Goal: Task Accomplishment & Management: Manage account settings

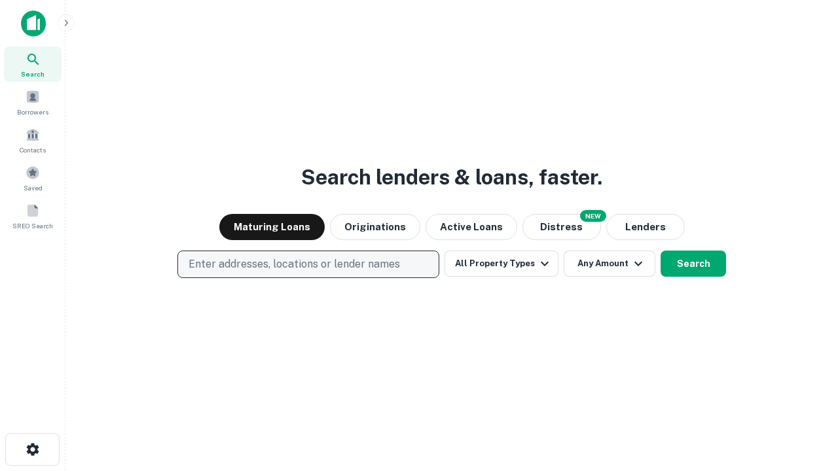
click at [308, 264] on p "Enter addresses, locations or lender names" at bounding box center [294, 265] width 211 height 16
type input "**********"
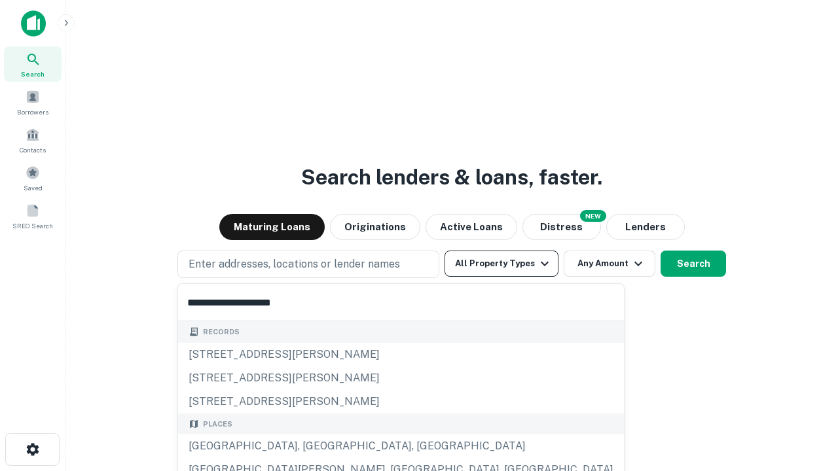
click at [313, 446] on div "[GEOGRAPHIC_DATA], [GEOGRAPHIC_DATA], [GEOGRAPHIC_DATA]" at bounding box center [401, 447] width 446 height 24
click at [501, 264] on button "All Property Types" at bounding box center [501, 264] width 114 height 26
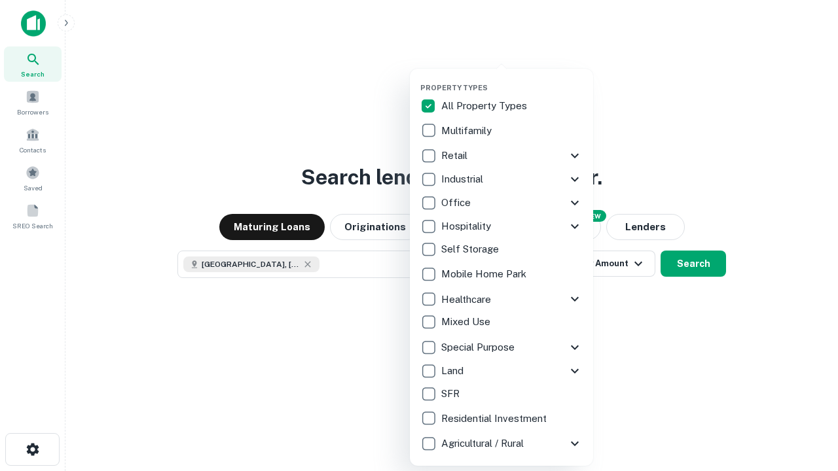
click at [512, 79] on button "button" at bounding box center [511, 79] width 183 height 1
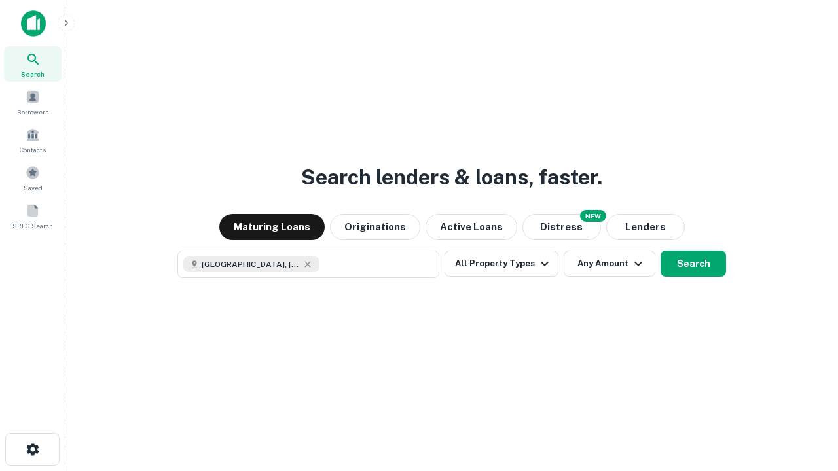
scroll to position [21, 0]
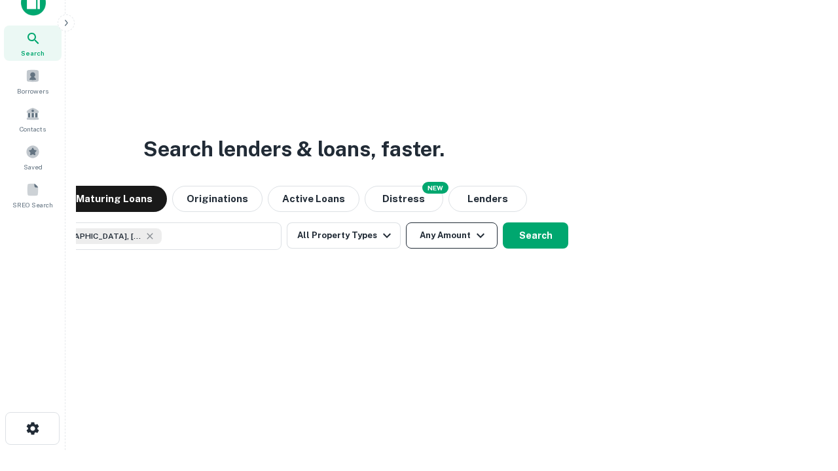
click at [406, 223] on button "Any Amount" at bounding box center [452, 236] width 92 height 26
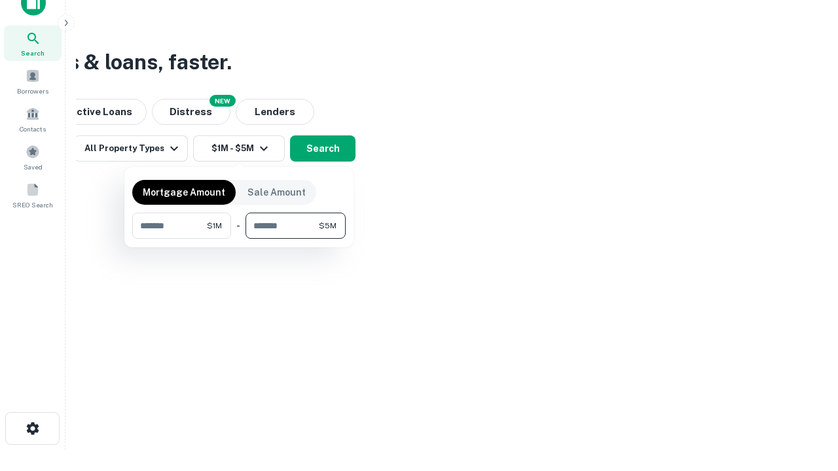
type input "*******"
click at [239, 239] on button "button" at bounding box center [238, 239] width 213 height 1
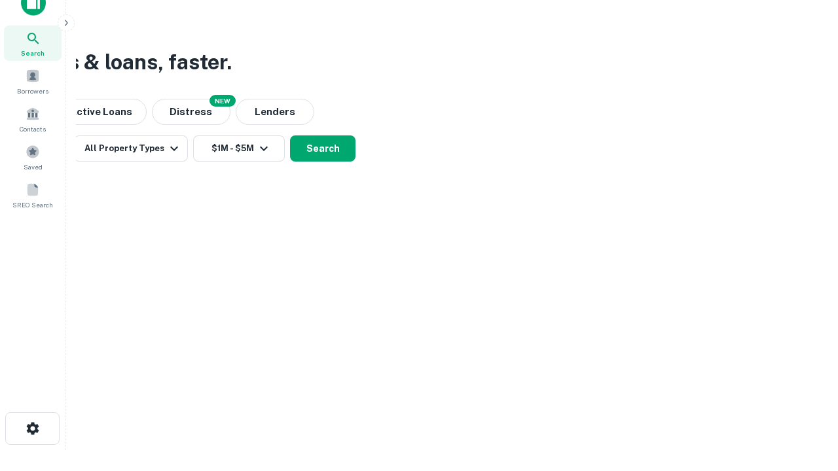
scroll to position [21, 0]
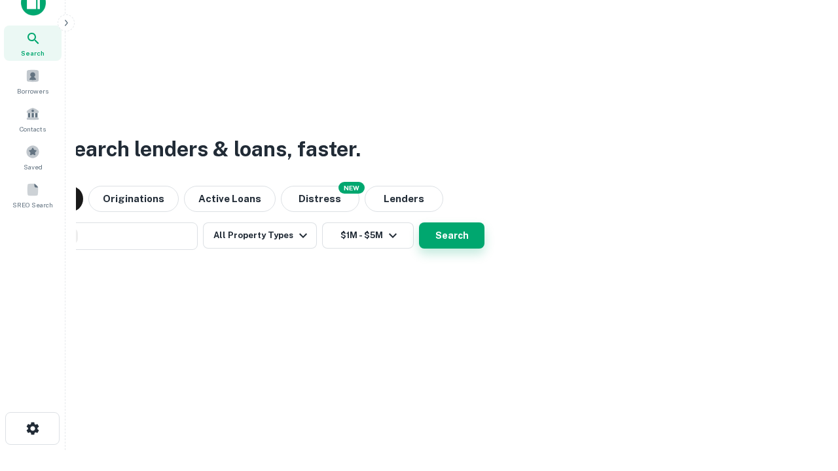
click at [419, 223] on button "Search" at bounding box center [451, 236] width 65 height 26
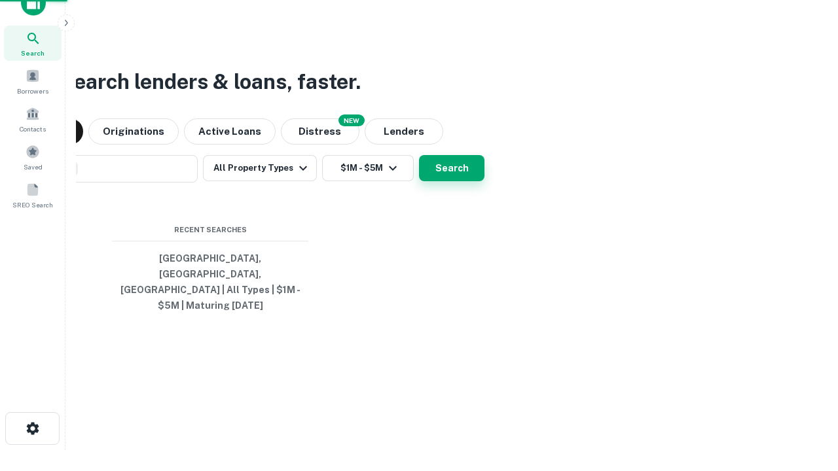
scroll to position [43, 370]
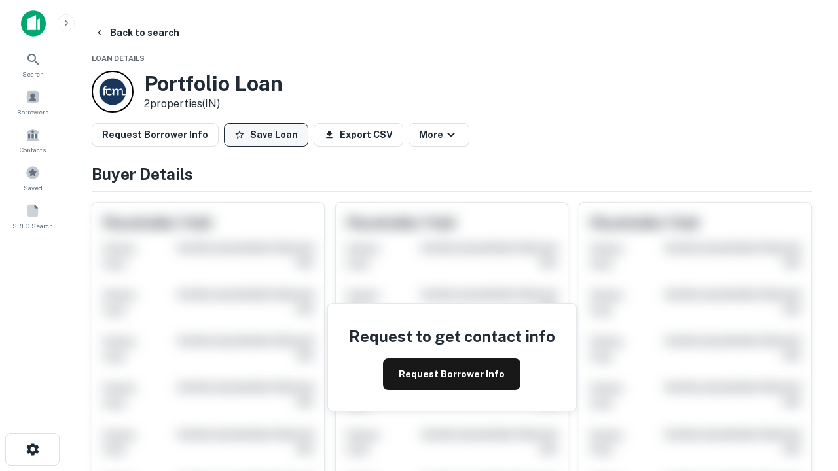
click at [266, 135] on button "Save Loan" at bounding box center [266, 135] width 84 height 24
